Goal: Navigation & Orientation: Go to known website

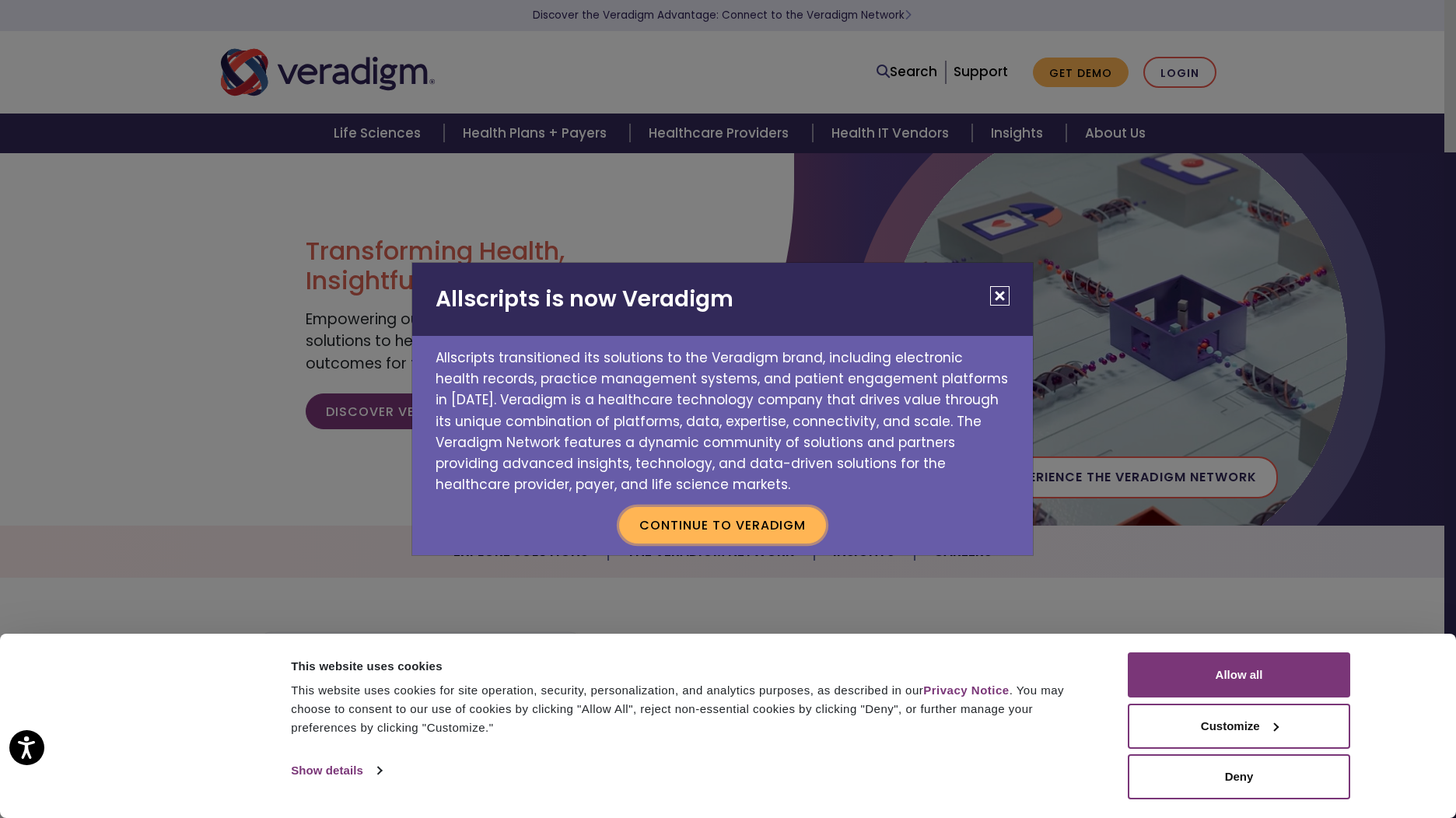
click at [764, 538] on button "Continue to Veradigm" at bounding box center [722, 525] width 207 height 35
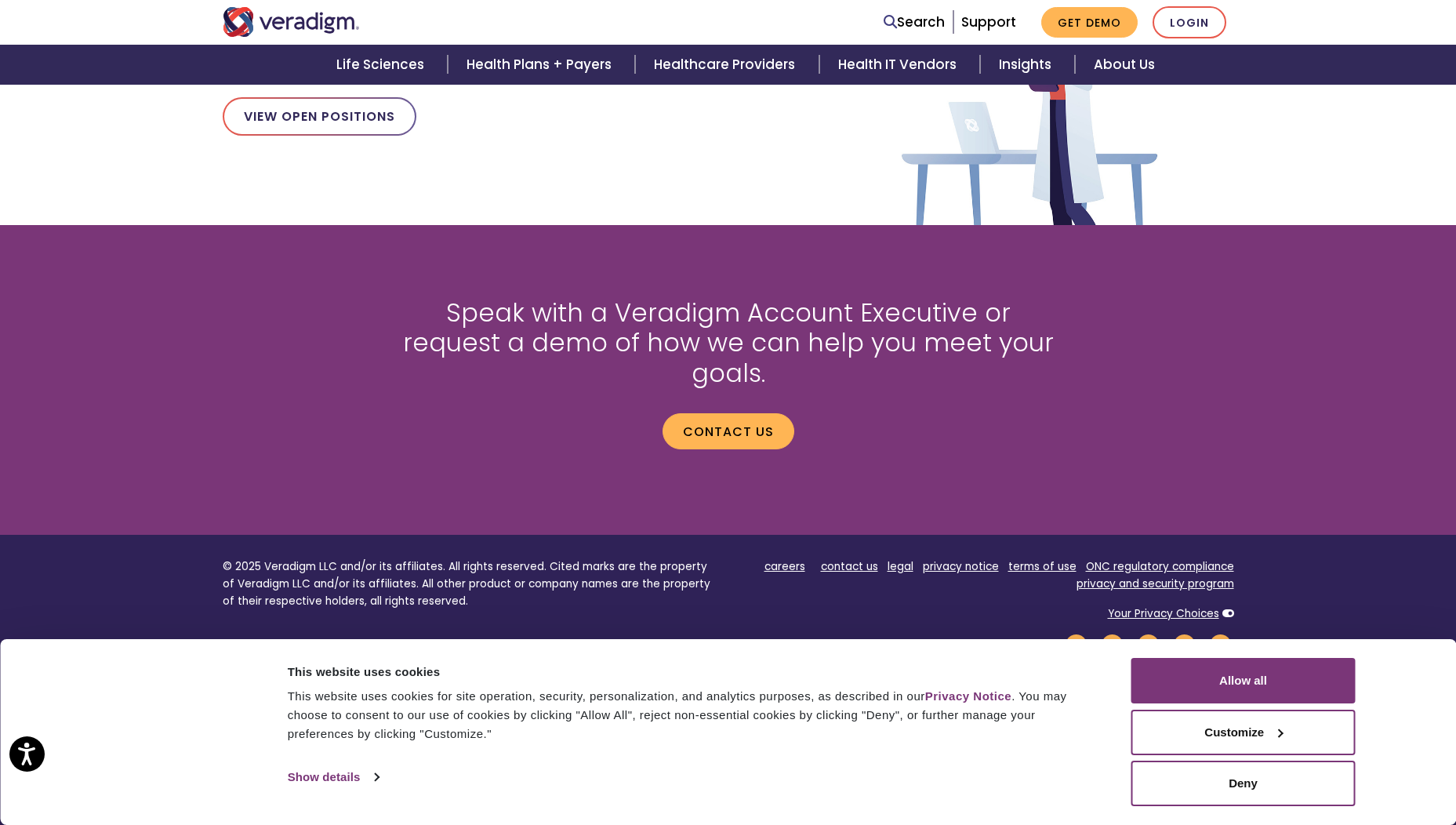
scroll to position [1412, 0]
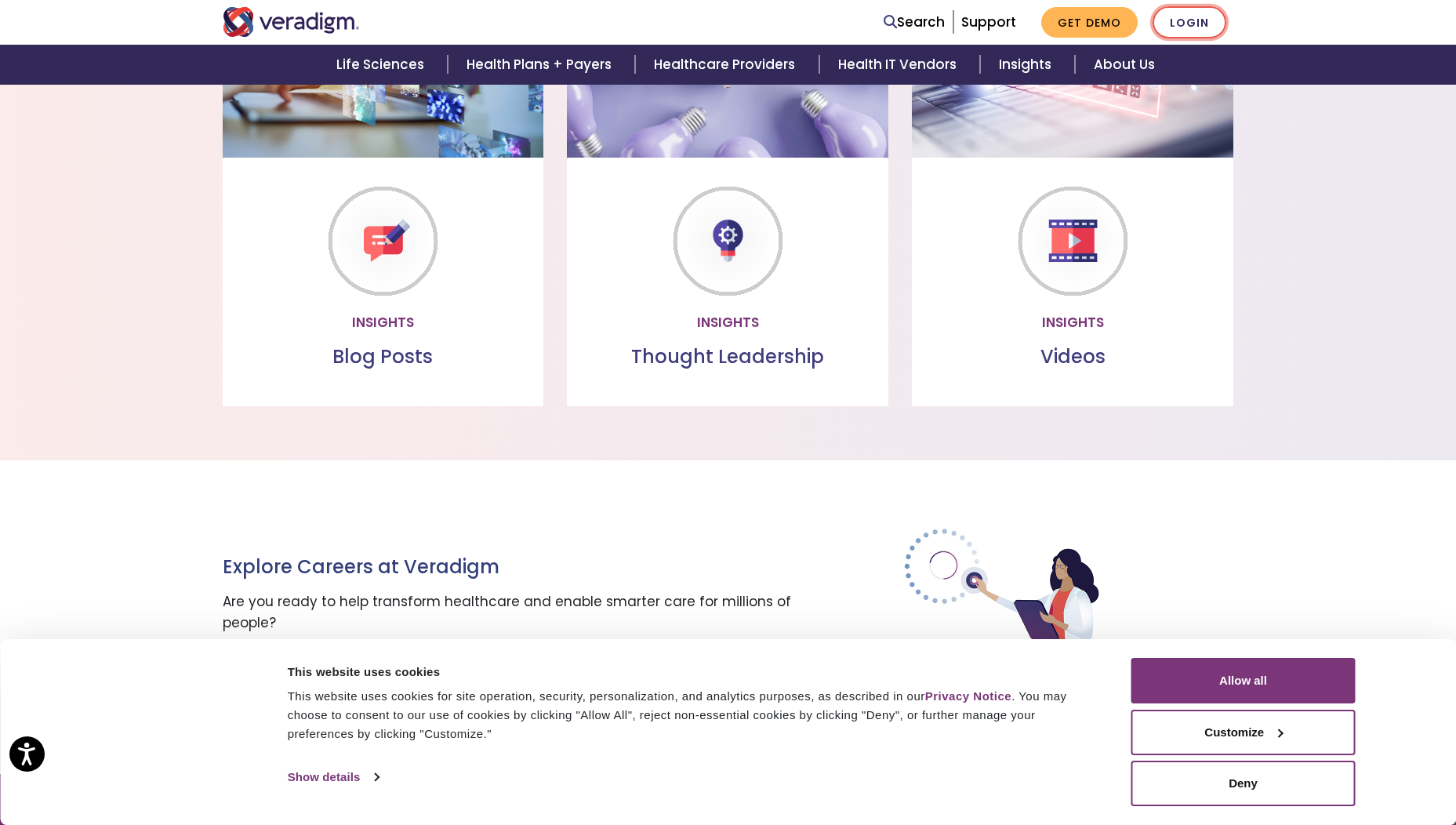
click at [1177, 29] on link "Login" at bounding box center [1189, 22] width 74 height 32
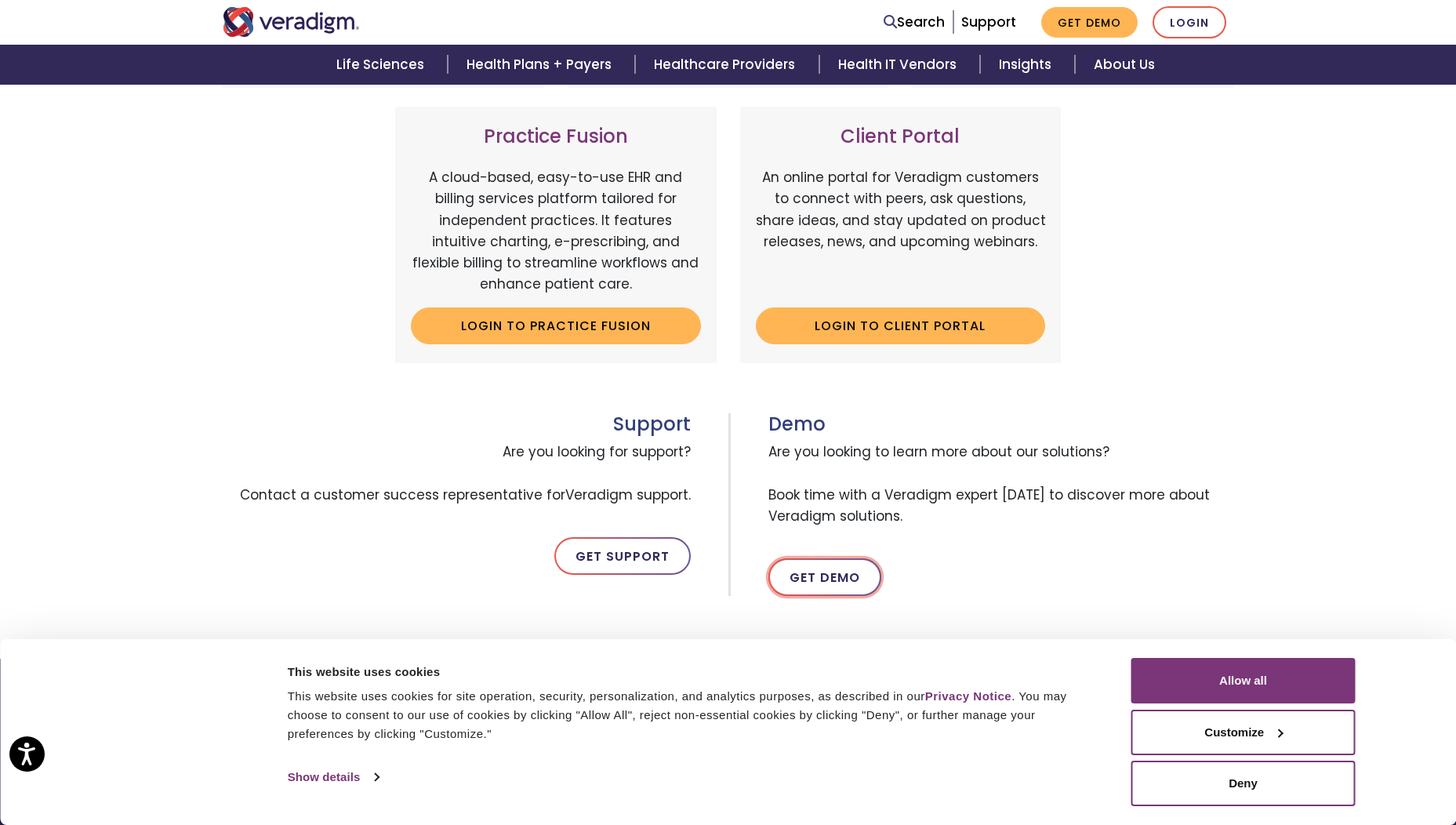
scroll to position [549, 0]
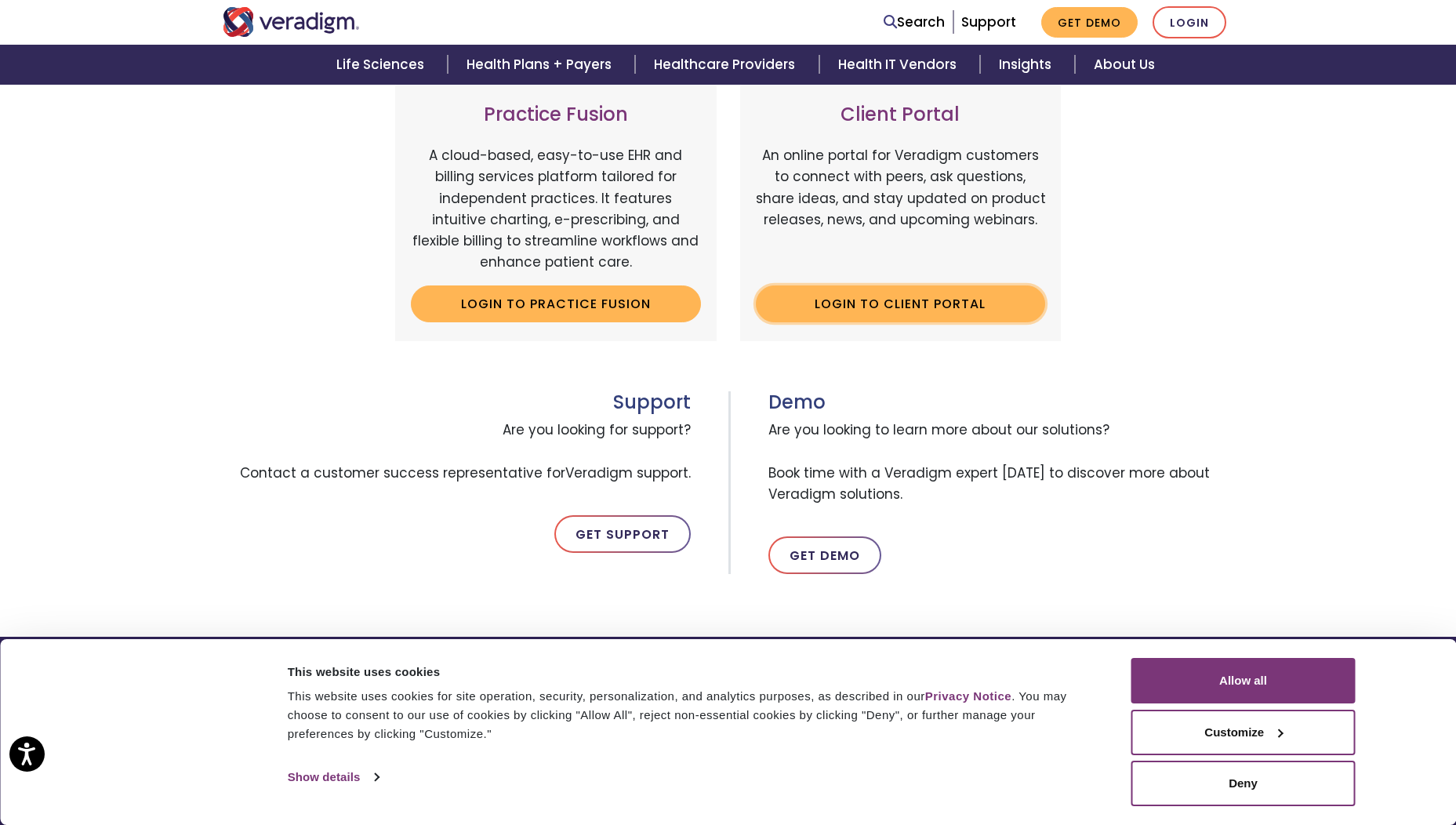
click at [872, 316] on link "Login to Client Portal" at bounding box center [901, 304] width 290 height 36
click at [879, 305] on link "Login to Client Portal" at bounding box center [901, 304] width 290 height 36
